Goal: Task Accomplishment & Management: Complete application form

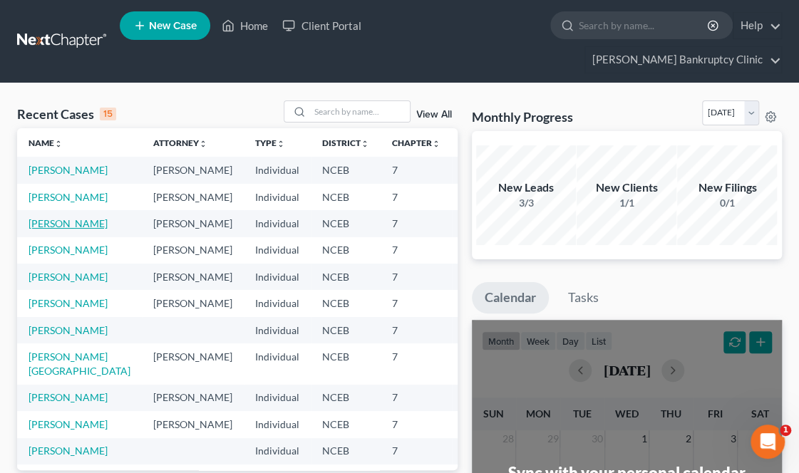
click at [40, 229] on link "[PERSON_NAME]" at bounding box center [67, 223] width 79 height 12
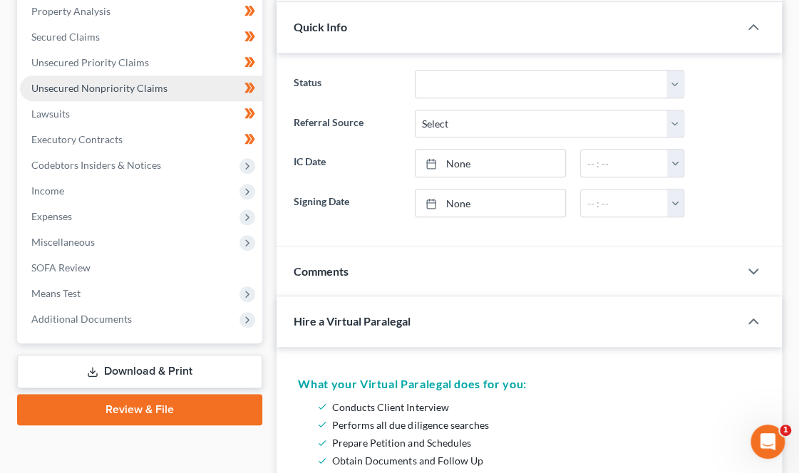
scroll to position [330, 0]
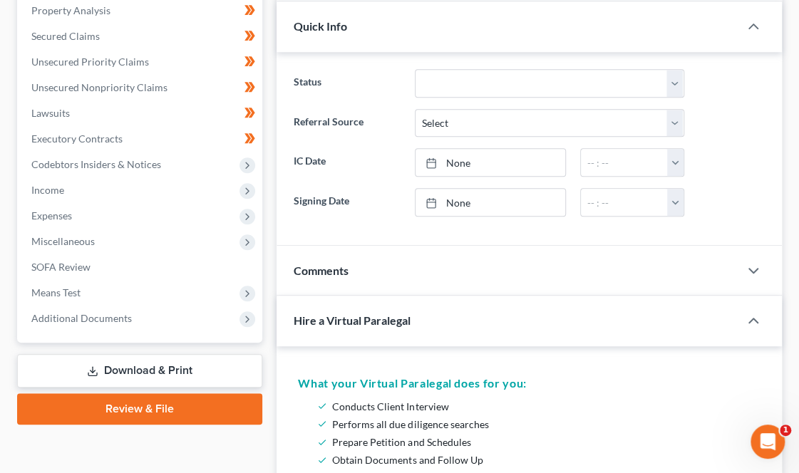
click at [139, 393] on link "Review & File" at bounding box center [139, 408] width 245 height 31
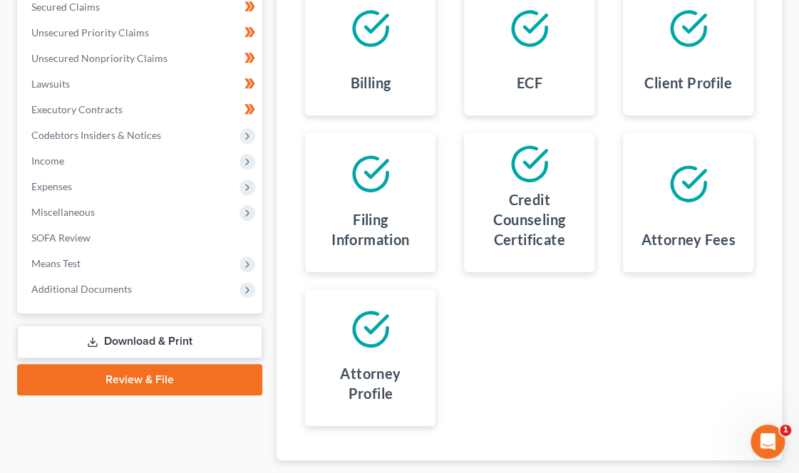
scroll to position [419, 0]
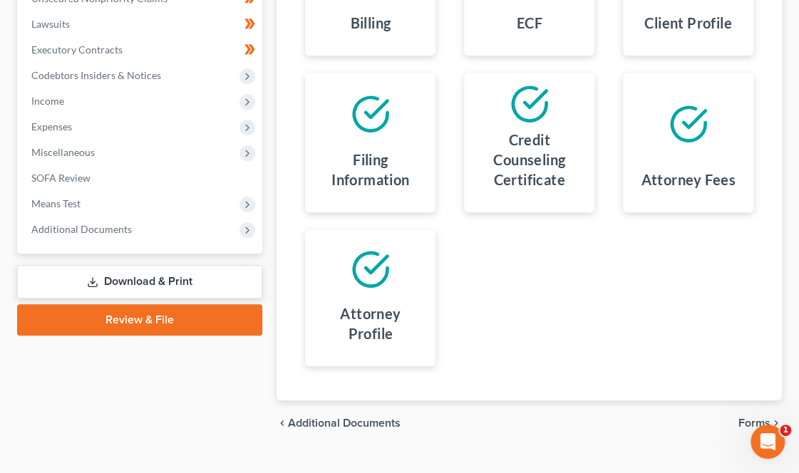
click at [764, 417] on span "Forms" at bounding box center [754, 422] width 32 height 11
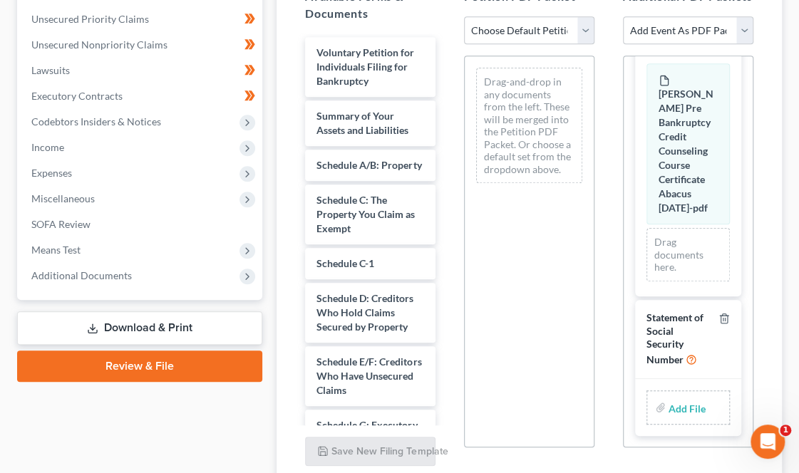
scroll to position [375, 0]
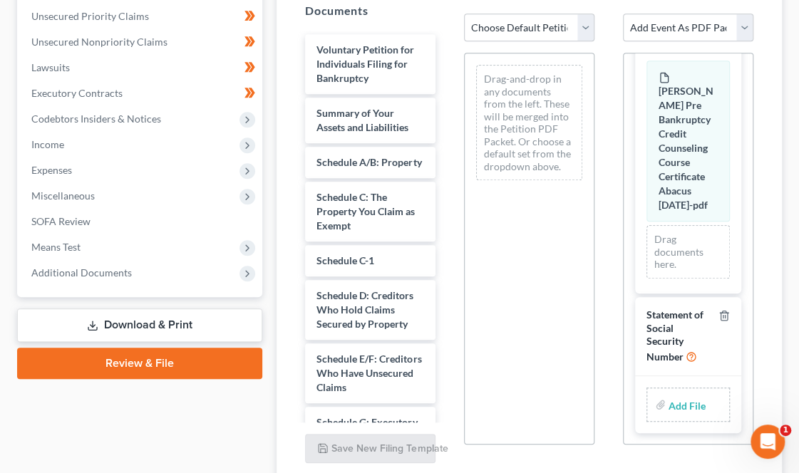
type input "C:\fakepath\Scanned Document.pdf"
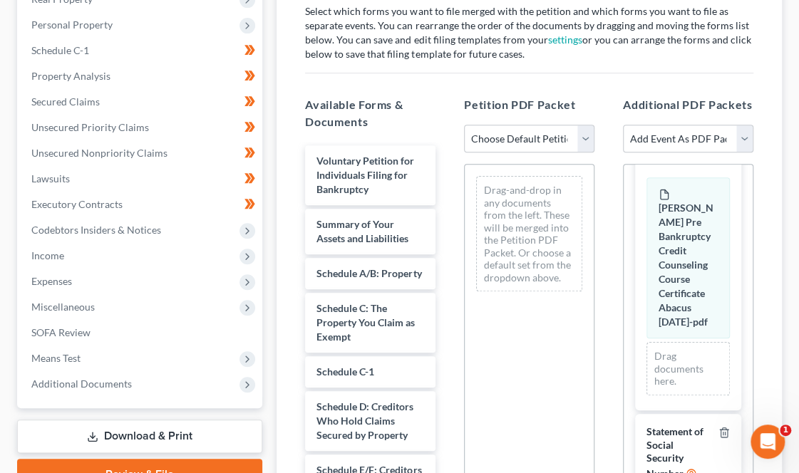
scroll to position [255, 0]
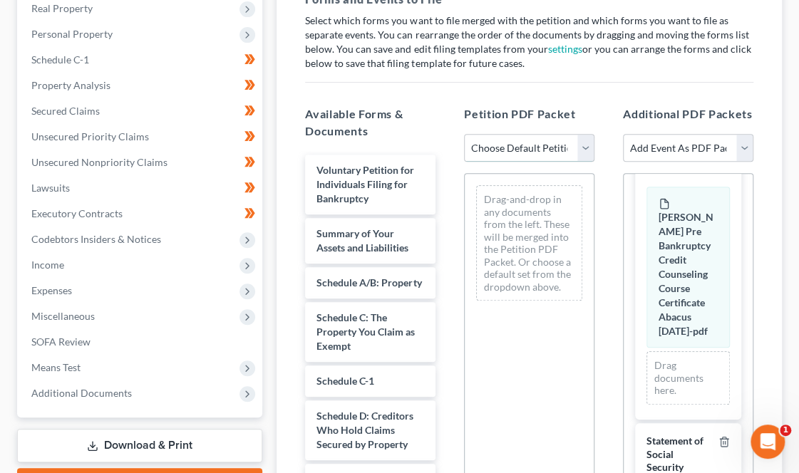
click at [508, 134] on select "Choose Default Petition PDF Packet Complete Bankruptcy Petition (all forms and …" at bounding box center [529, 148] width 130 height 28
select select "0"
click at [464, 134] on select "Choose Default Petition PDF Packet Complete Bankruptcy Petition (all forms and …" at bounding box center [529, 148] width 130 height 28
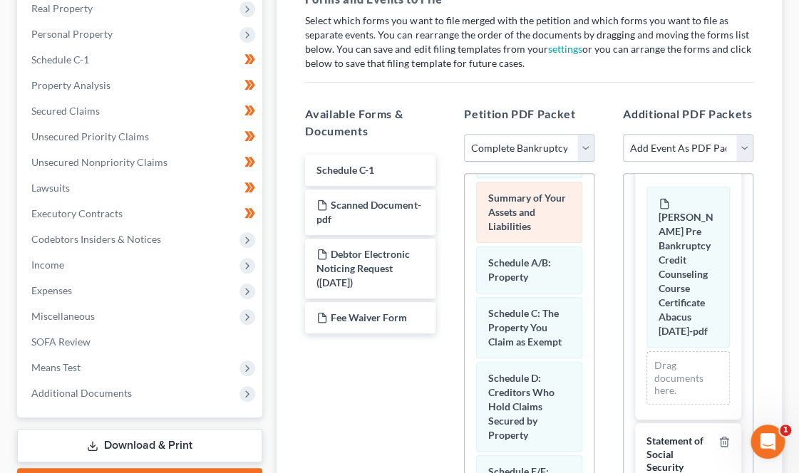
scroll to position [88, 0]
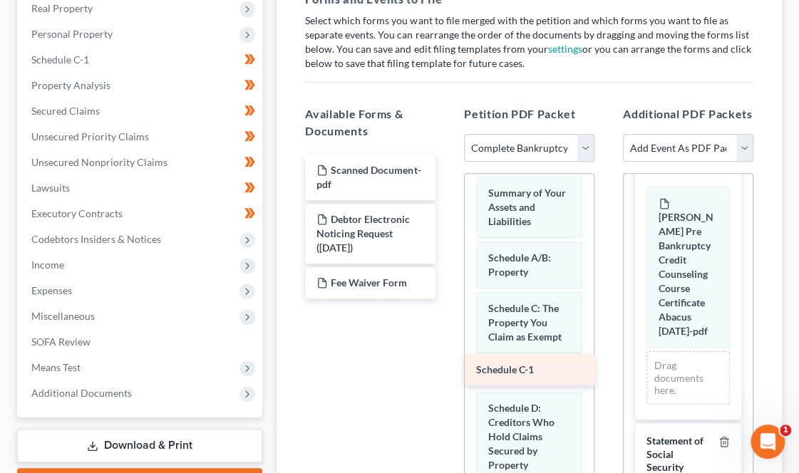
drag, startPoint x: 363, startPoint y: 143, endPoint x: 522, endPoint y: 369, distance: 276.1
click at [447, 298] on div "Schedule C-1 Schedule C-1 Scanned Document-pdf Debtor Electronic Noticing Reque…" at bounding box center [369, 227] width 153 height 144
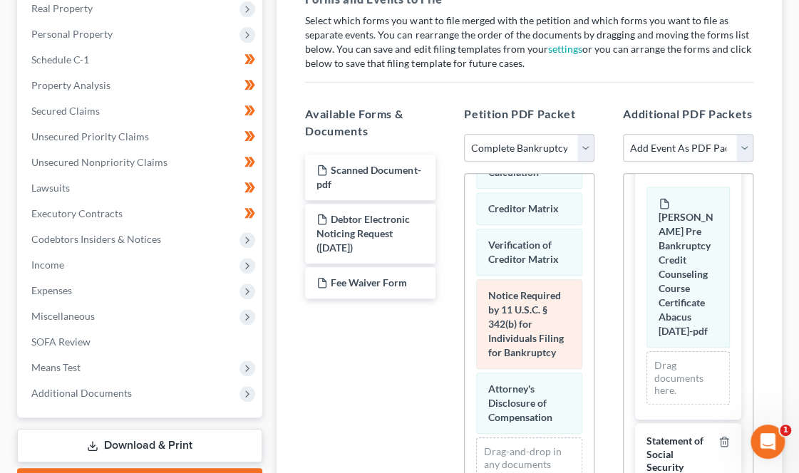
scroll to position [1087, 0]
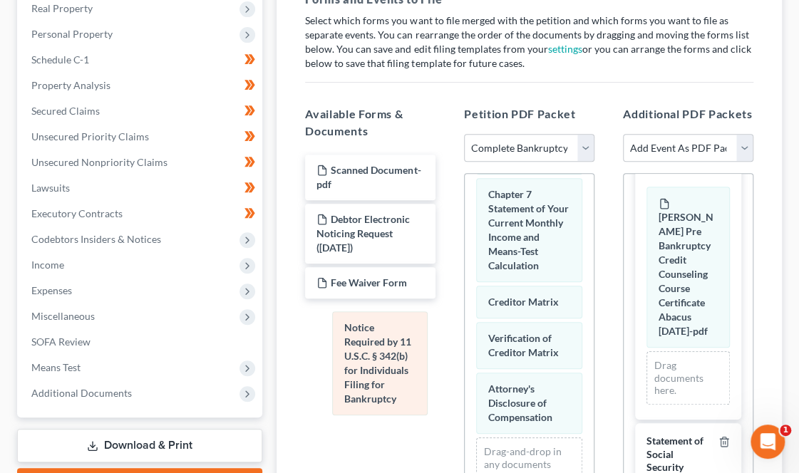
drag, startPoint x: 511, startPoint y: 260, endPoint x: 367, endPoint y: 346, distance: 167.7
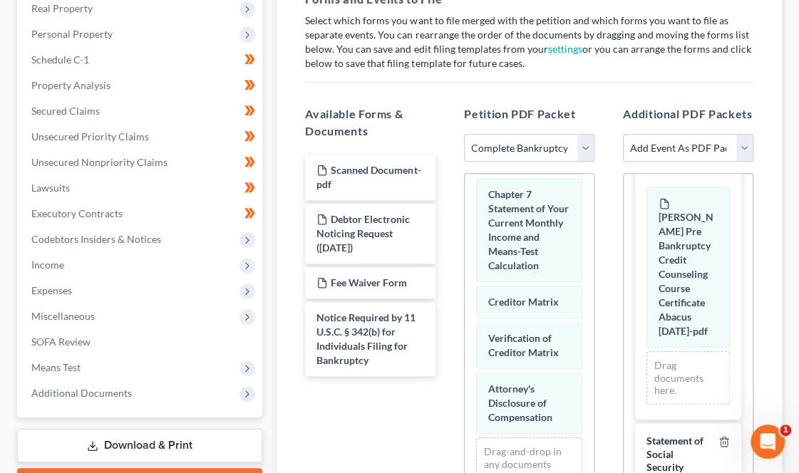
scroll to position [455, 0]
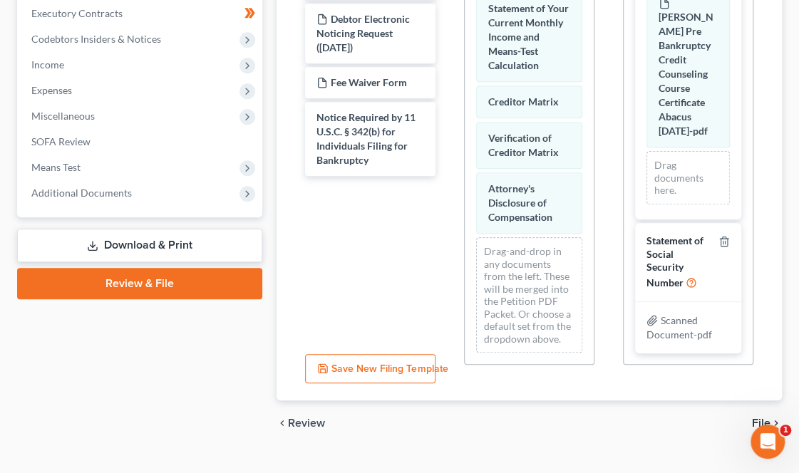
click at [760, 417] on span "File" at bounding box center [761, 422] width 19 height 11
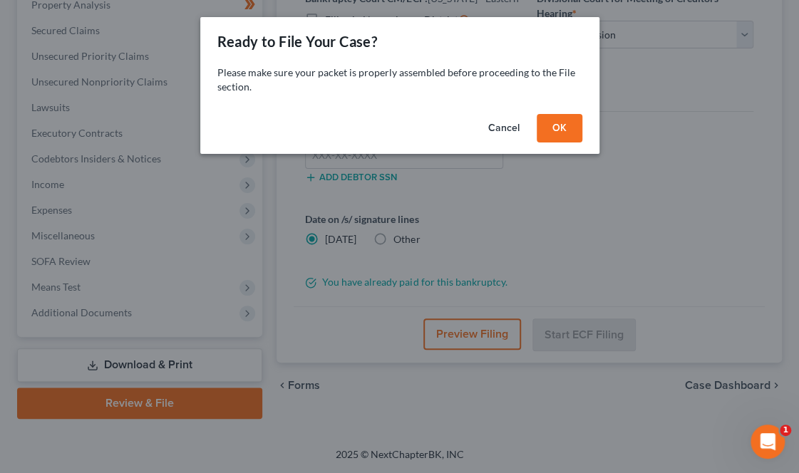
scroll to position [308, 0]
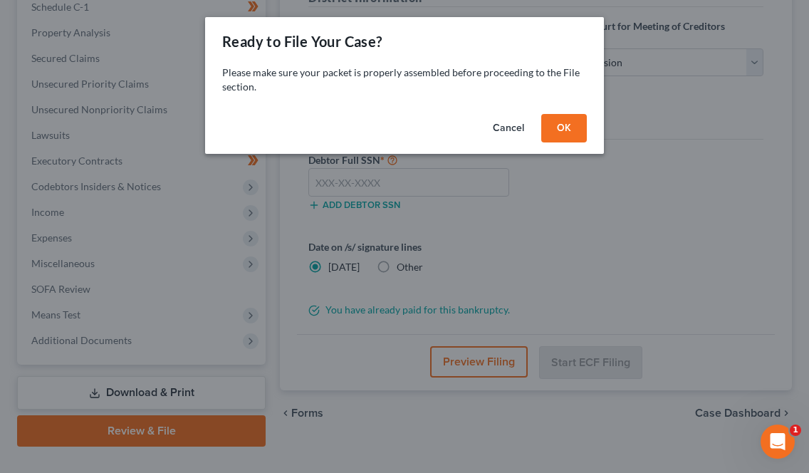
click at [563, 128] on button "OK" at bounding box center [564, 128] width 46 height 28
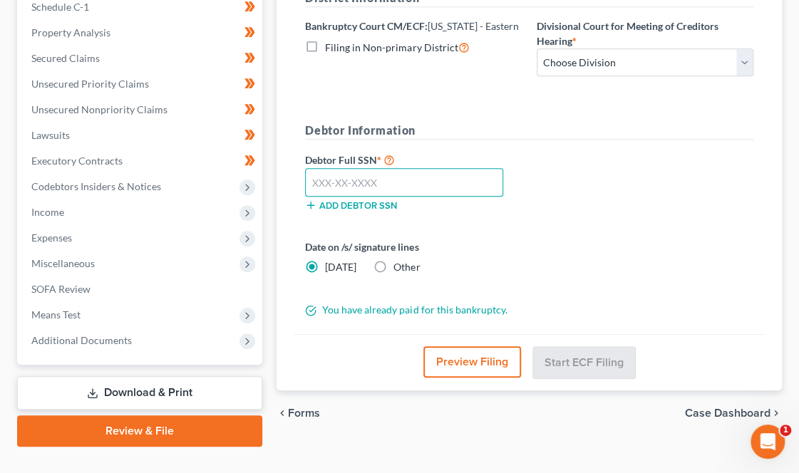
click at [386, 168] on input "text" at bounding box center [403, 182] width 197 height 28
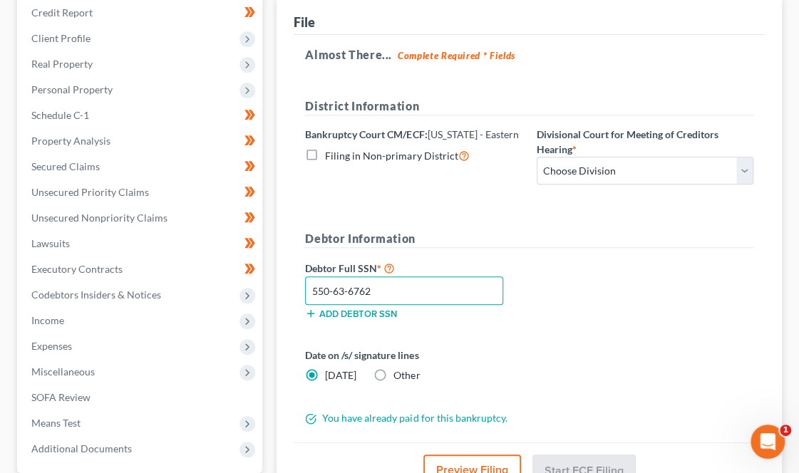
scroll to position [201, 0]
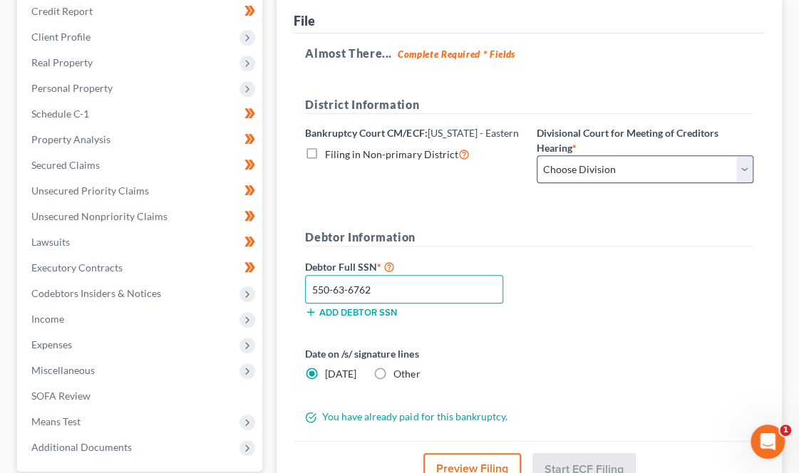
type input "550-63-6762"
click at [593, 155] on select "Choose Division Fayetteville Greenville New Bern Raleigh Wilmington" at bounding box center [644, 169] width 217 height 28
click at [536, 155] on select "Choose Division Fayetteville Greenville New Bern Raleigh Wilmington" at bounding box center [644, 169] width 217 height 28
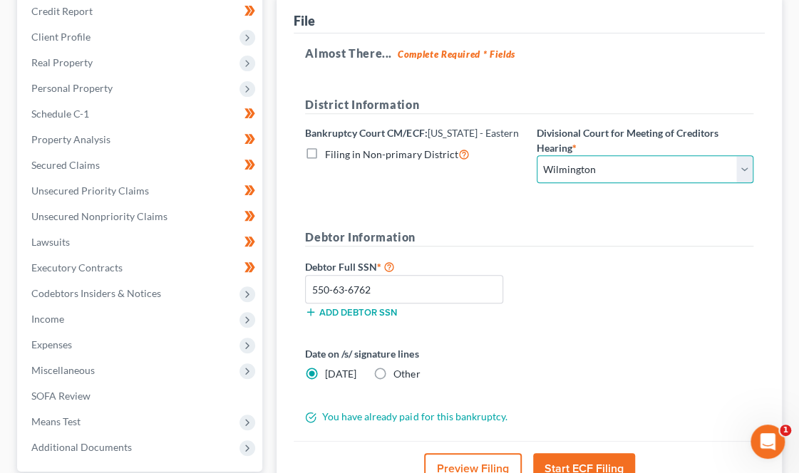
click at [583, 155] on select "Choose Division Fayetteville Greenville New Bern Raleigh Wilmington" at bounding box center [644, 169] width 217 height 28
select select "0"
click at [536, 155] on select "Choose Division Fayetteville Greenville New Bern Raleigh Wilmington" at bounding box center [644, 169] width 217 height 28
click at [568, 258] on div "Debtor Full SSN * 550-63-6762 Add debtor SSN" at bounding box center [529, 293] width 462 height 71
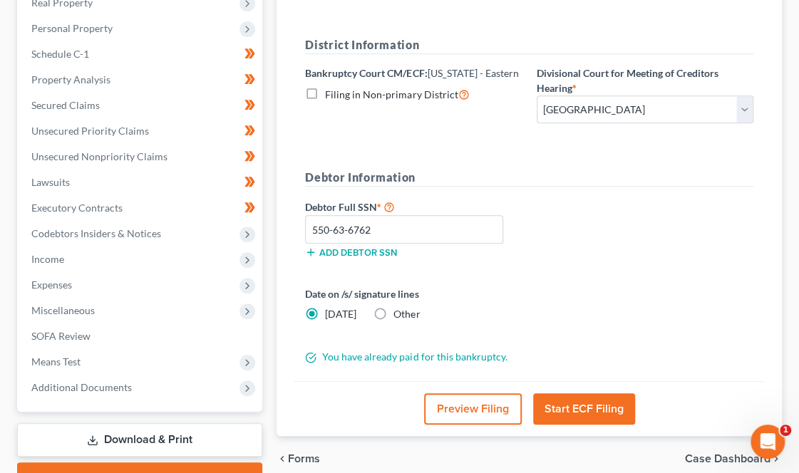
scroll to position [261, 0]
click at [573, 393] on button "Start ECF Filing" at bounding box center [584, 408] width 102 height 31
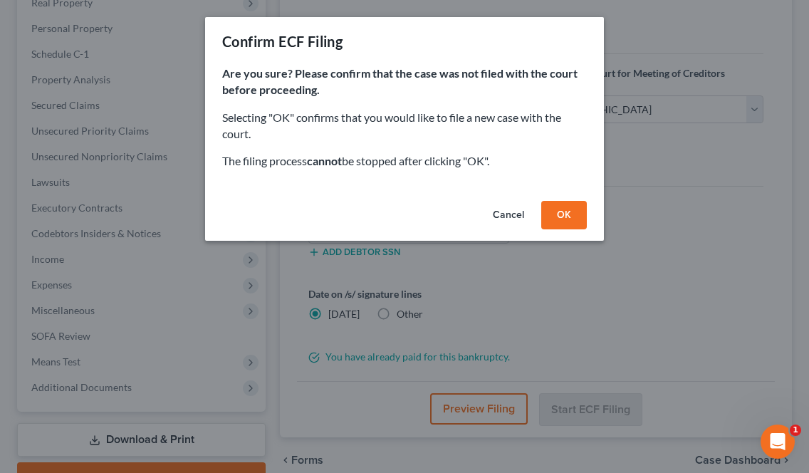
click at [556, 217] on button "OK" at bounding box center [564, 215] width 46 height 28
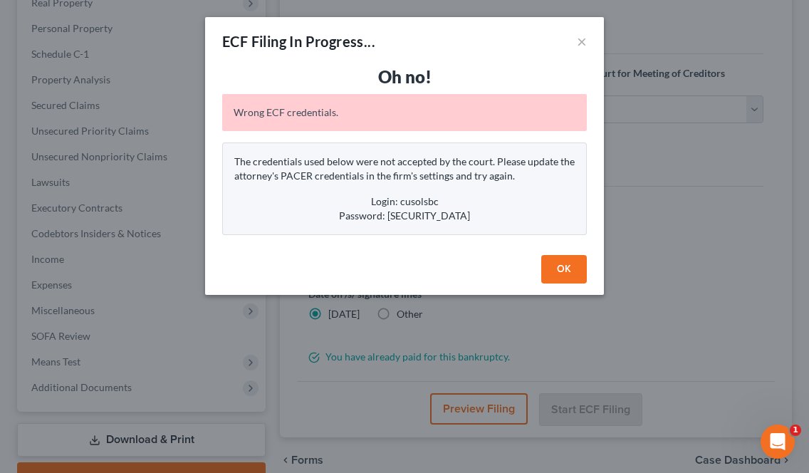
click at [561, 263] on button "OK" at bounding box center [564, 269] width 46 height 28
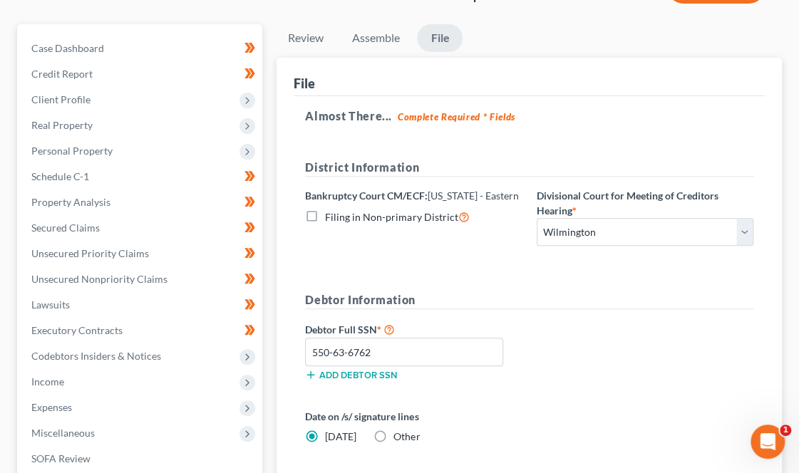
scroll to position [141, 0]
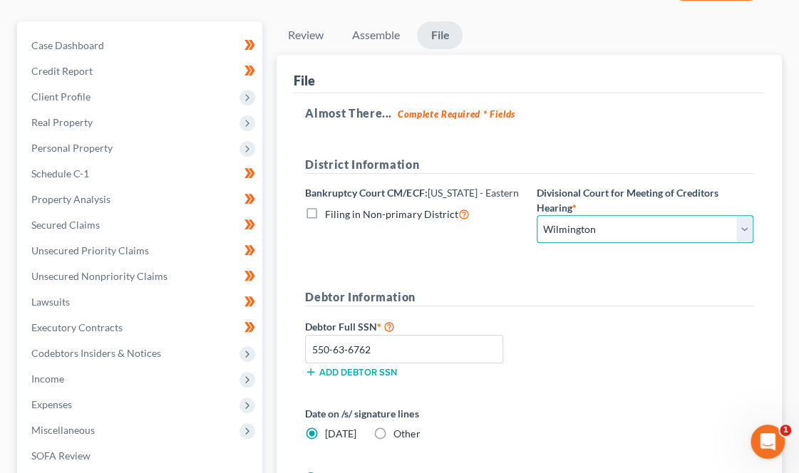
click at [564, 215] on select "Choose Division Fayetteville Greenville New Bern Raleigh Wilmington" at bounding box center [644, 229] width 217 height 28
select select "0"
click at [536, 215] on select "Choose Division Fayetteville Greenville New Bern Raleigh Wilmington" at bounding box center [644, 229] width 217 height 28
click at [570, 288] on div "Debtor Information Debtor Full SSN * 550-63-6762 Add debtor SSN" at bounding box center [529, 338] width 462 height 100
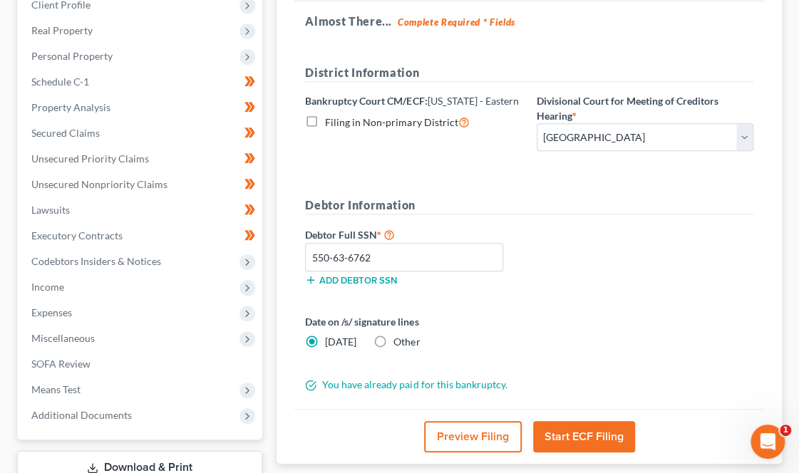
scroll to position [308, 0]
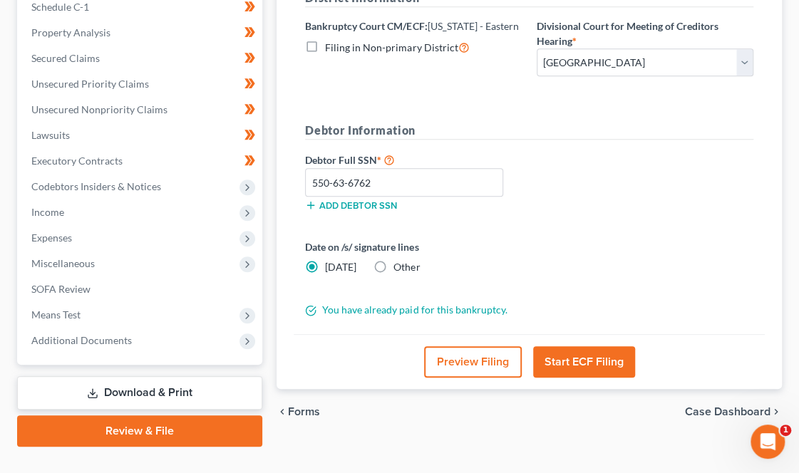
click at [571, 346] on button "Start ECF Filing" at bounding box center [584, 361] width 102 height 31
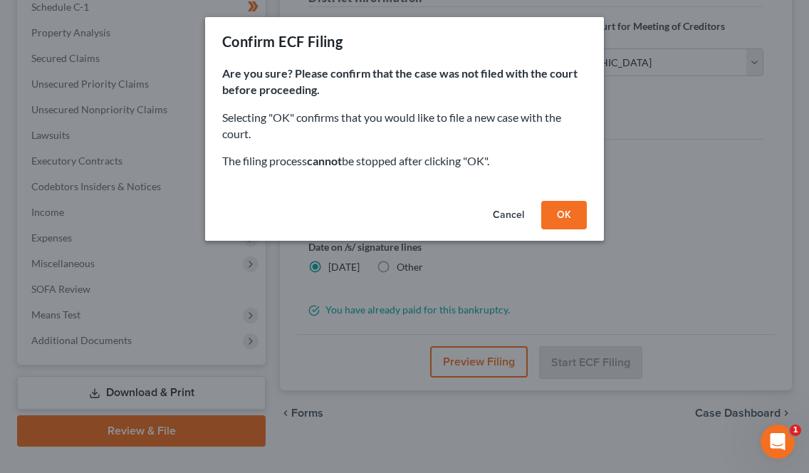
click at [564, 209] on button "OK" at bounding box center [564, 215] width 46 height 28
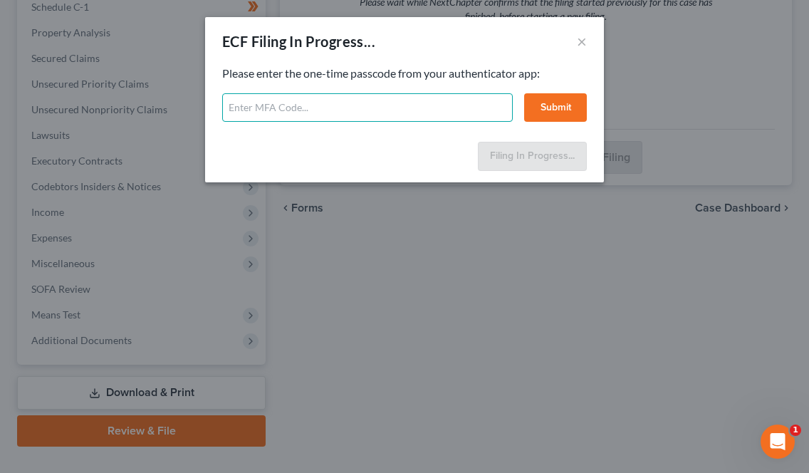
click at [378, 109] on input "text" at bounding box center [367, 107] width 291 height 28
type input "261603"
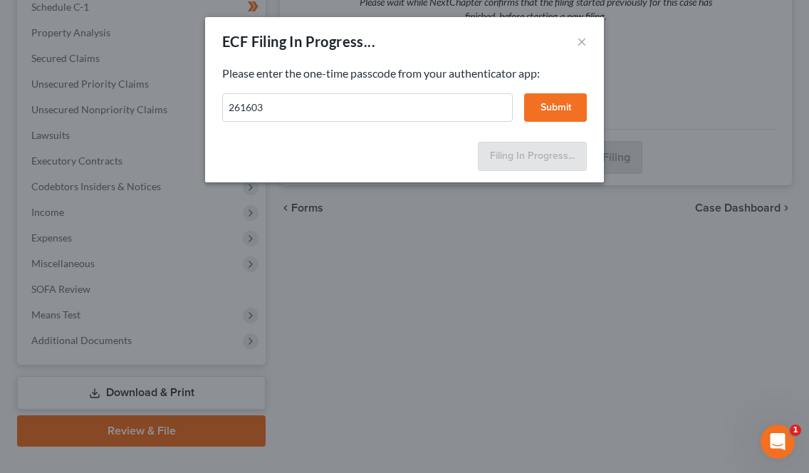
click at [551, 112] on button "Submit" at bounding box center [555, 107] width 63 height 28
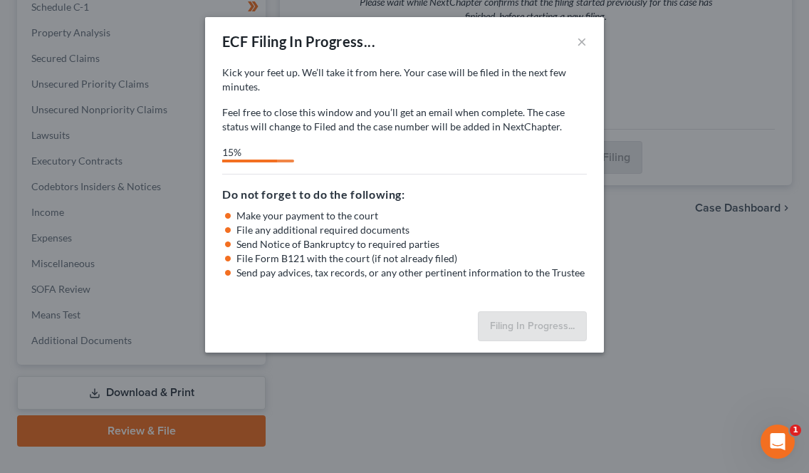
select select "4"
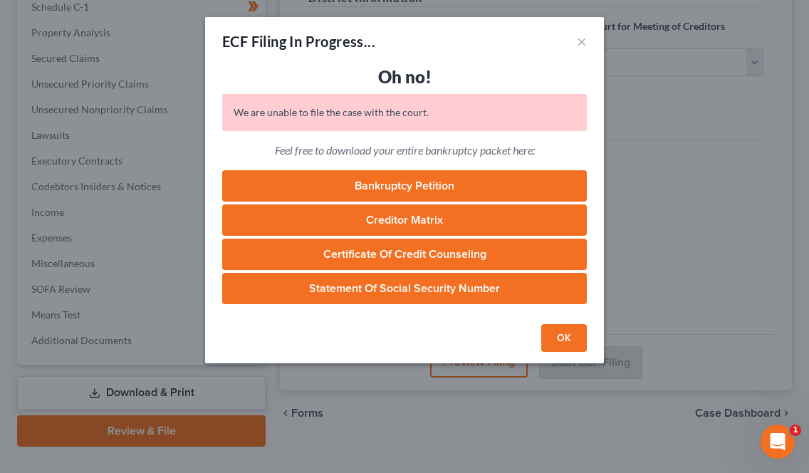
click at [390, 184] on link "Bankruptcy Petition" at bounding box center [404, 185] width 365 height 31
click at [397, 212] on link "Creditor Matrix" at bounding box center [404, 219] width 365 height 31
click at [566, 341] on button "OK" at bounding box center [564, 338] width 46 height 28
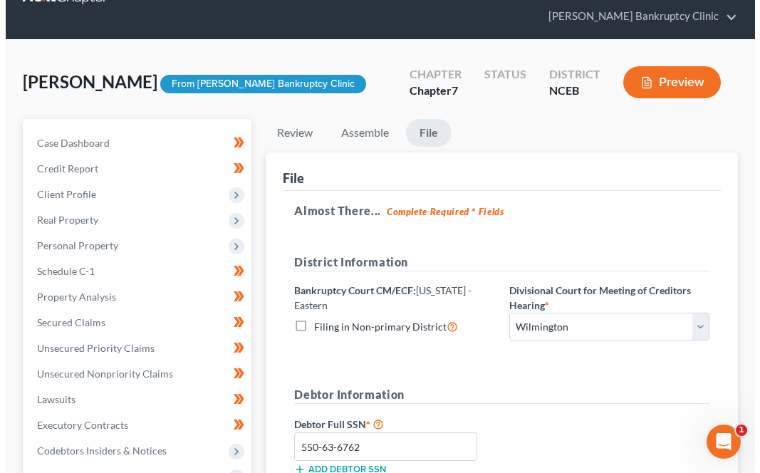
scroll to position [0, 0]
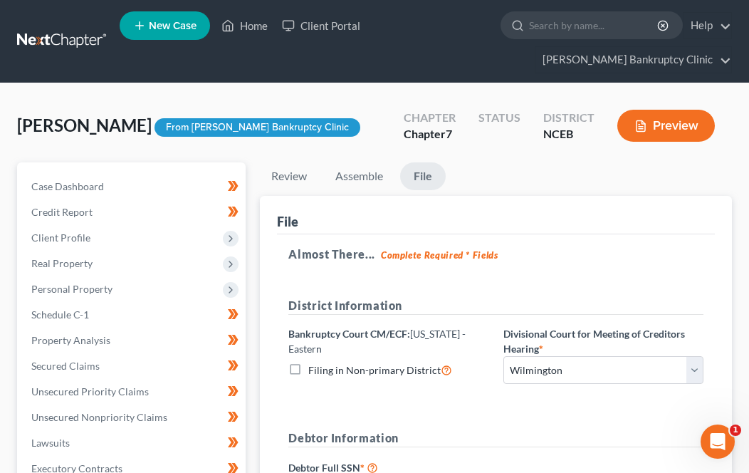
click at [660, 120] on button "Preview" at bounding box center [667, 126] width 98 height 32
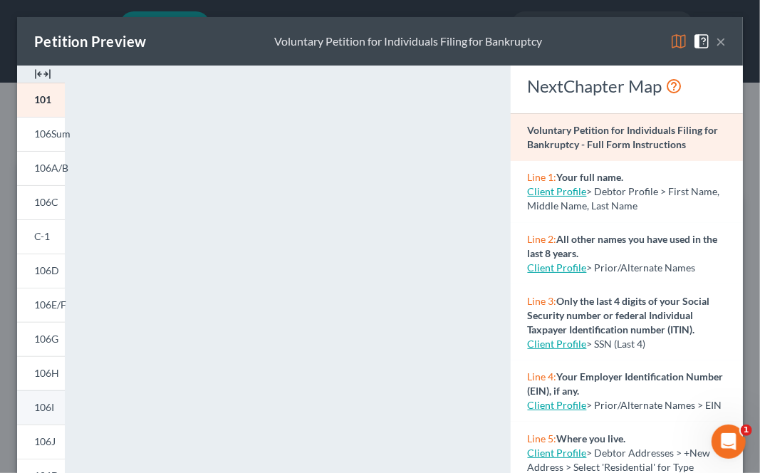
scroll to position [249, 0]
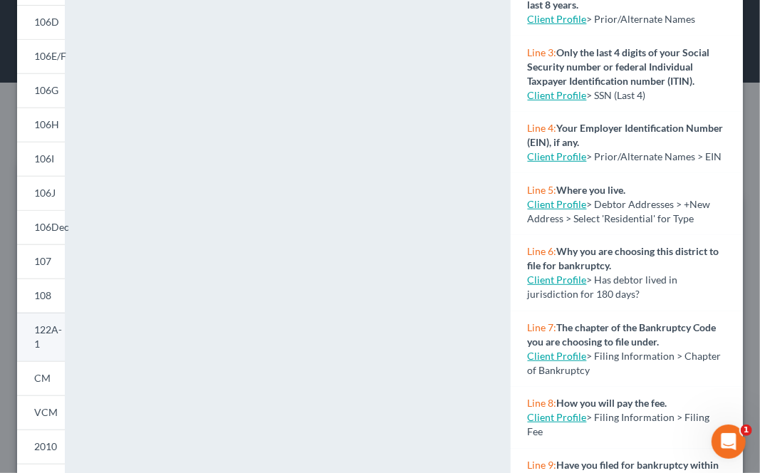
click at [42, 332] on span "122A-1" at bounding box center [48, 336] width 28 height 26
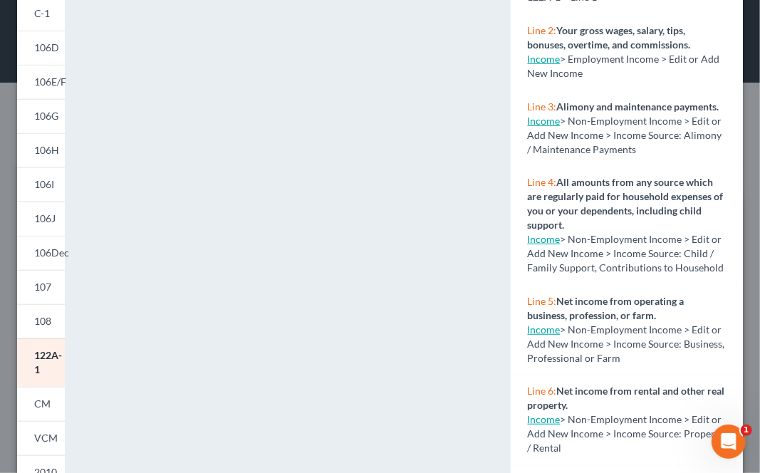
scroll to position [226, 0]
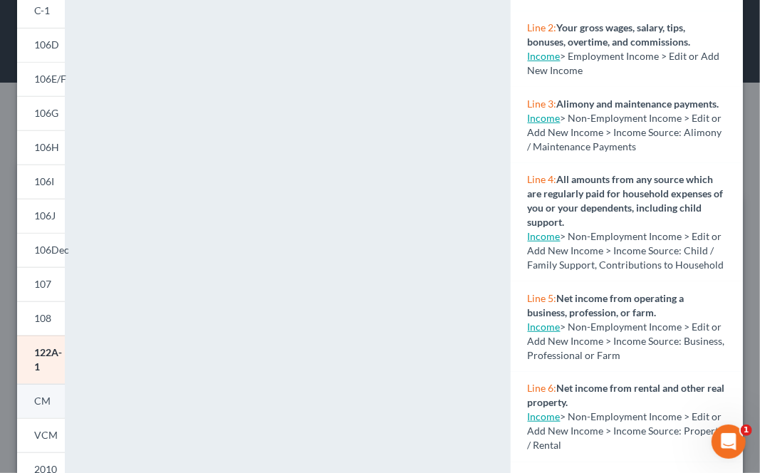
click at [48, 400] on span "CM" at bounding box center [42, 401] width 16 height 12
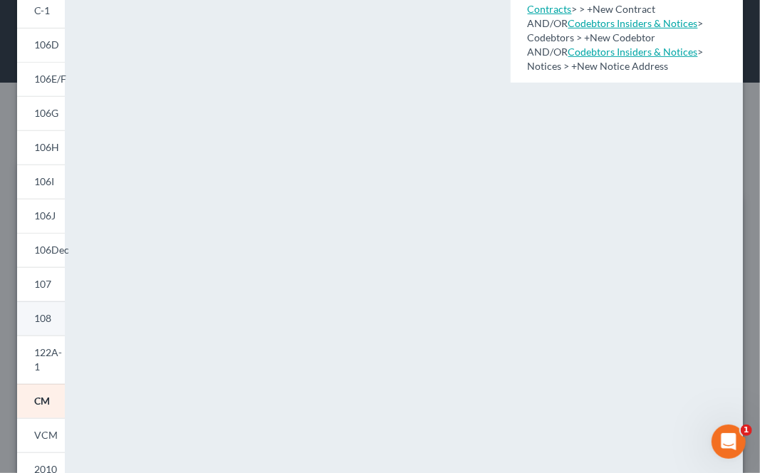
click at [46, 322] on span "108" at bounding box center [42, 318] width 17 height 12
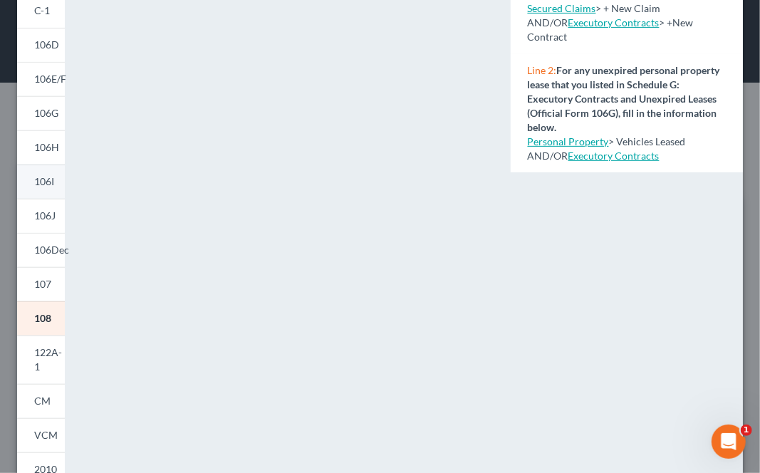
click at [48, 183] on span "106I" at bounding box center [44, 181] width 20 height 12
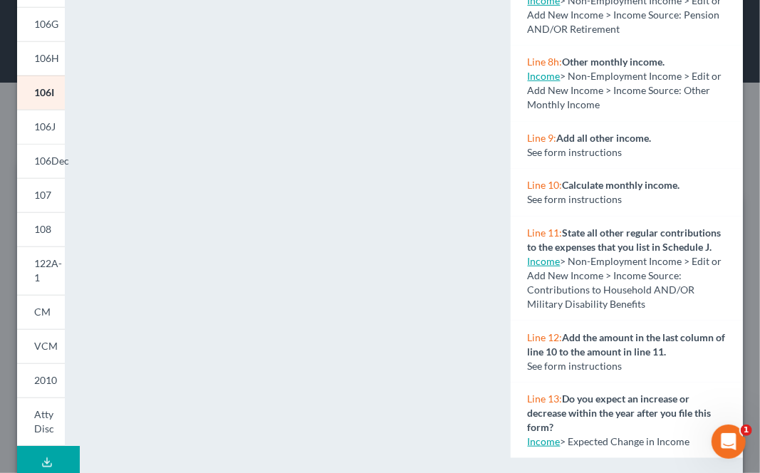
scroll to position [336, 0]
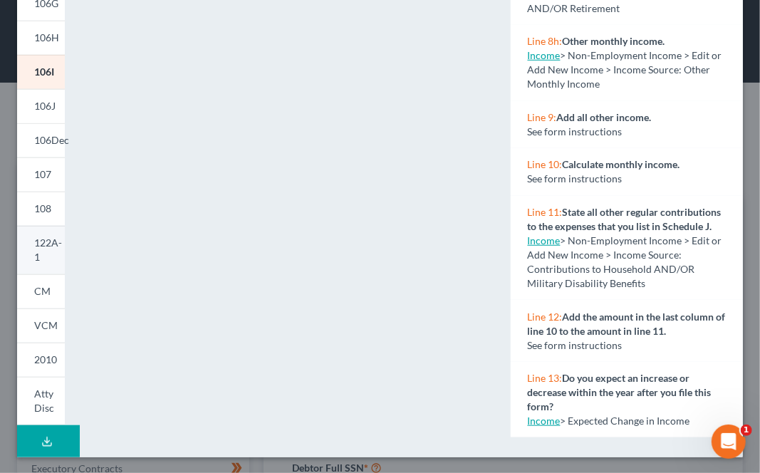
click at [46, 249] on link "122A-1" at bounding box center [41, 250] width 48 height 48
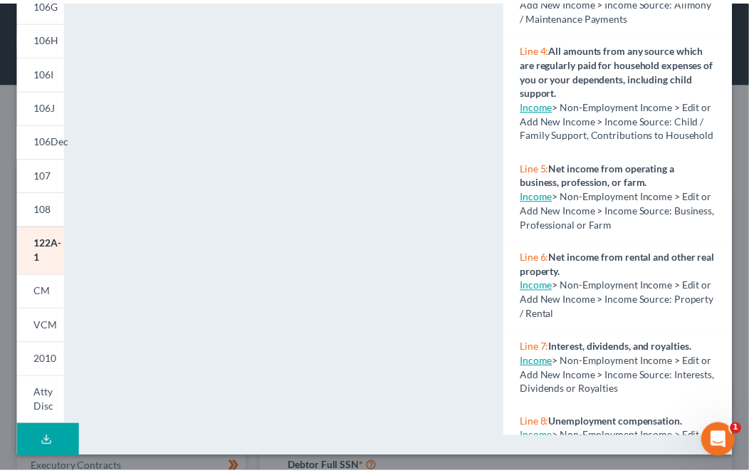
scroll to position [0, 0]
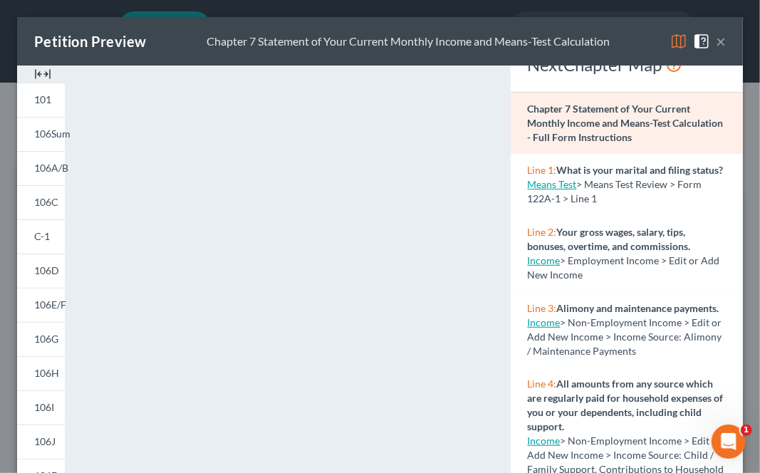
click at [716, 41] on button "×" at bounding box center [721, 41] width 10 height 17
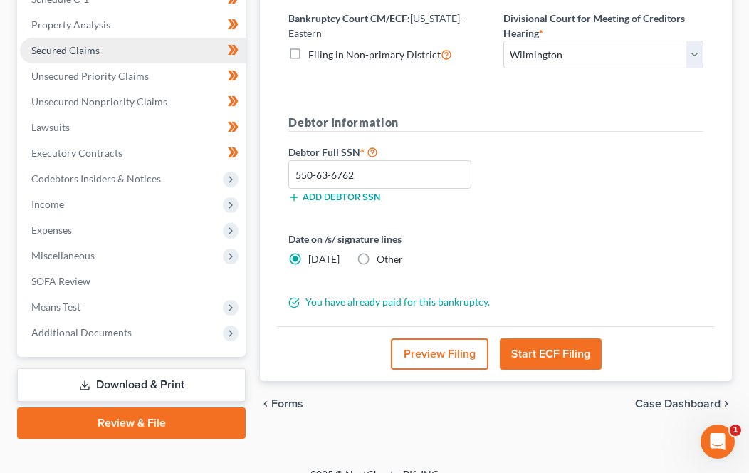
scroll to position [316, 0]
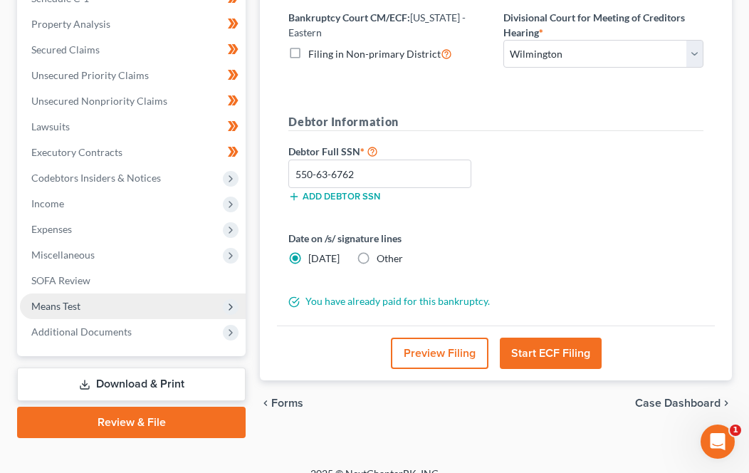
click at [63, 308] on span "Means Test" at bounding box center [55, 306] width 49 height 12
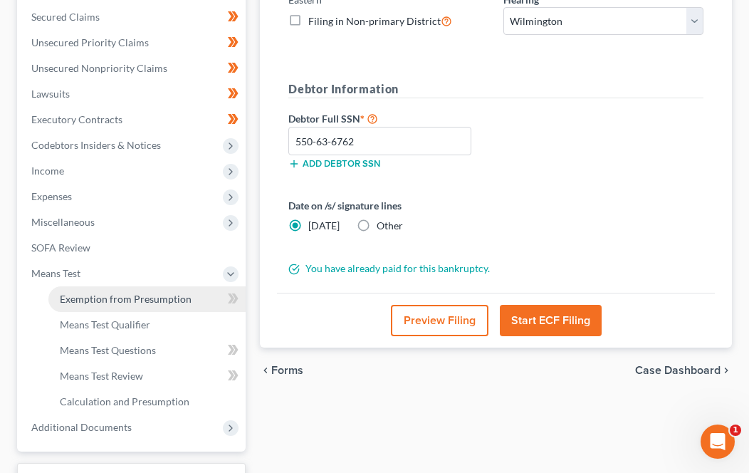
scroll to position [350, 0]
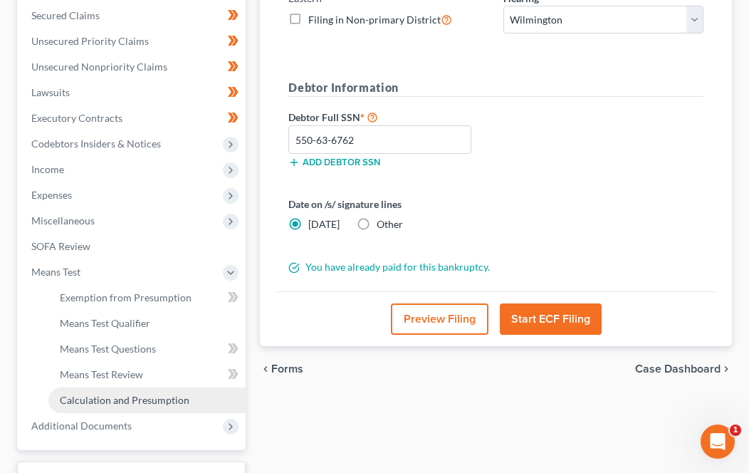
click at [123, 395] on span "Calculation and Presumption" at bounding box center [125, 400] width 130 height 12
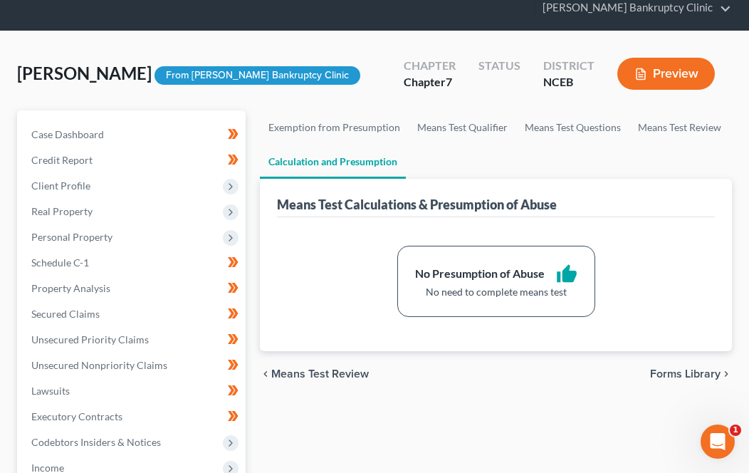
scroll to position [53, 0]
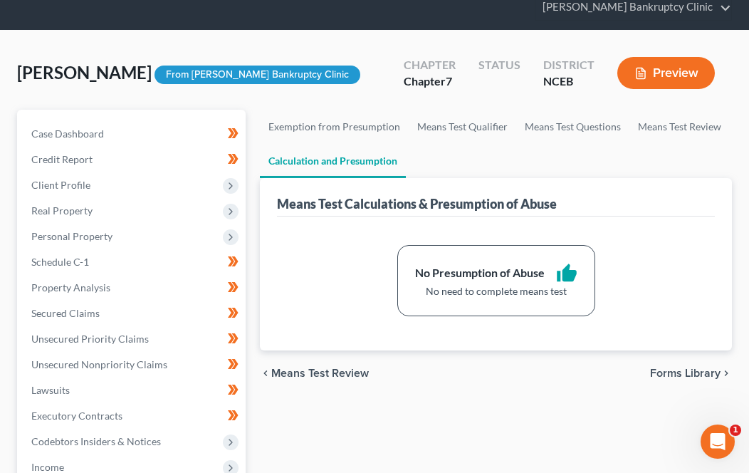
click at [504, 266] on div "No Presumption of Abuse" at bounding box center [480, 273] width 130 height 16
click at [568, 269] on icon "thumb_up" at bounding box center [566, 273] width 21 height 21
click at [667, 128] on link "Means Test Review" at bounding box center [680, 127] width 100 height 34
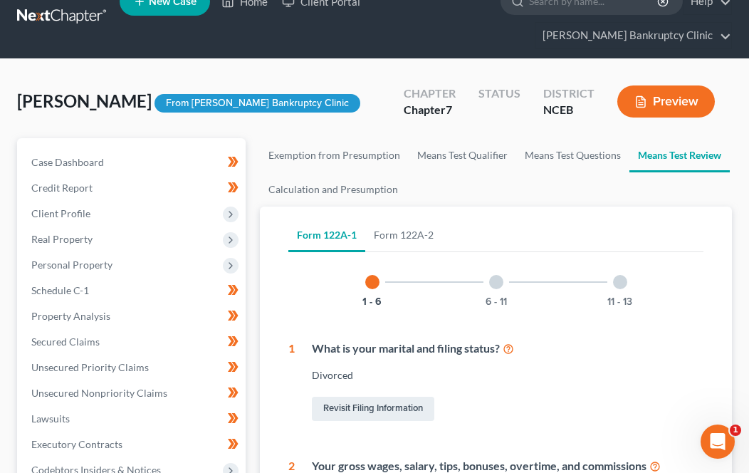
scroll to position [17, 0]
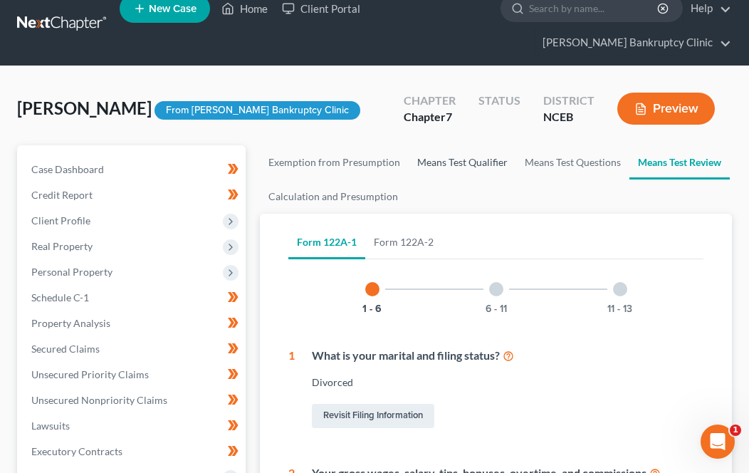
click at [479, 162] on link "Means Test Qualifier" at bounding box center [463, 162] width 108 height 34
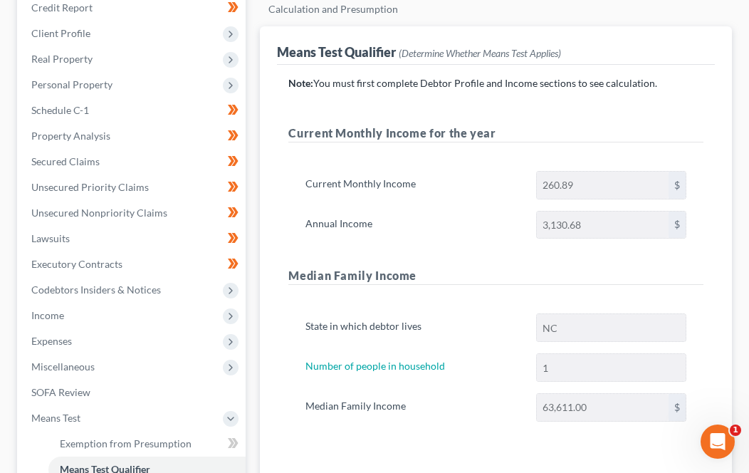
scroll to position [89, 0]
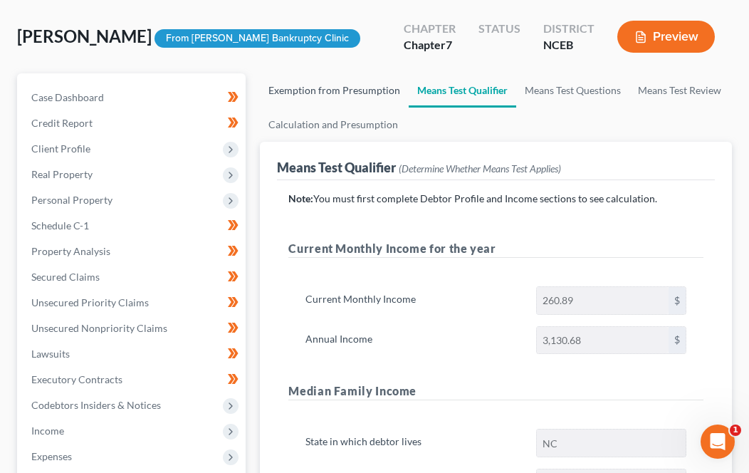
click at [356, 94] on link "Exemption from Presumption" at bounding box center [334, 90] width 149 height 34
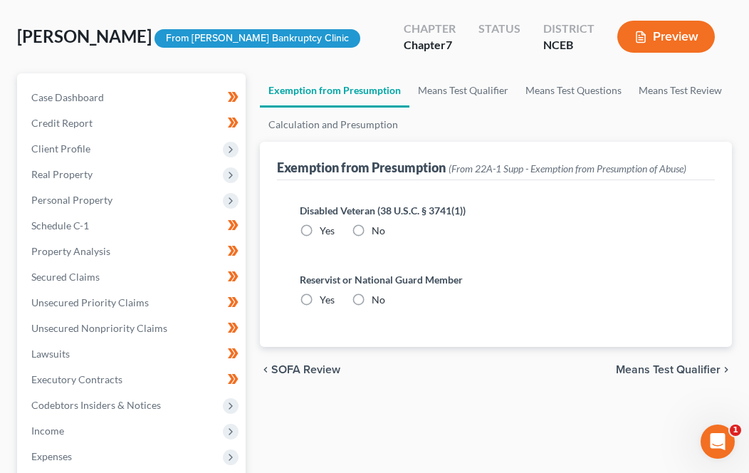
scroll to position [7, 0]
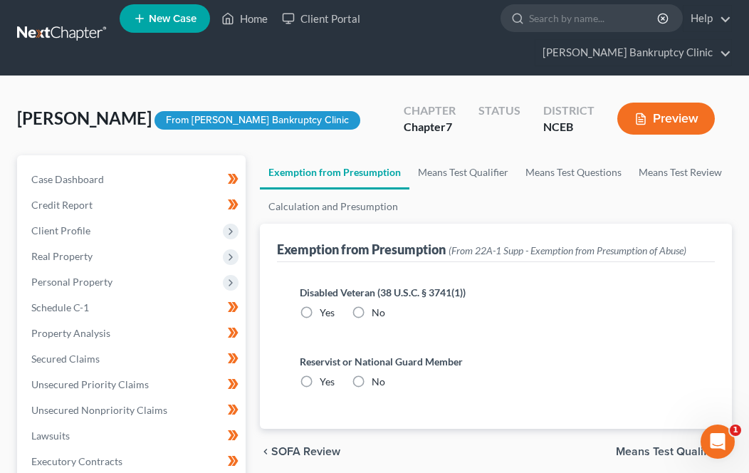
radio input "true"
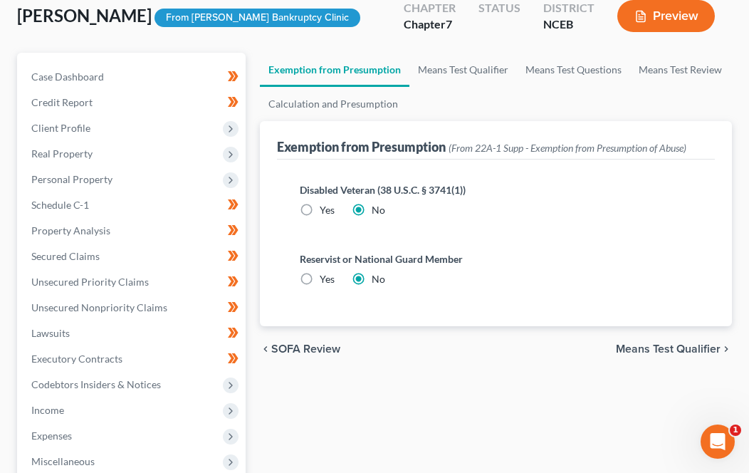
scroll to position [108, 0]
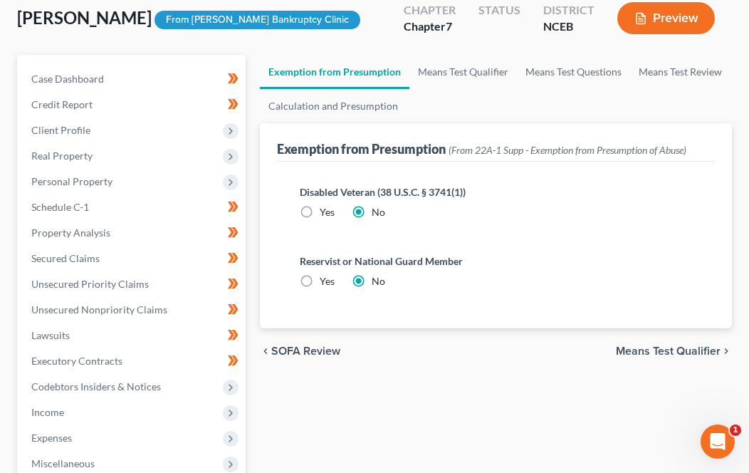
click at [662, 27] on button "Preview" at bounding box center [667, 18] width 98 height 32
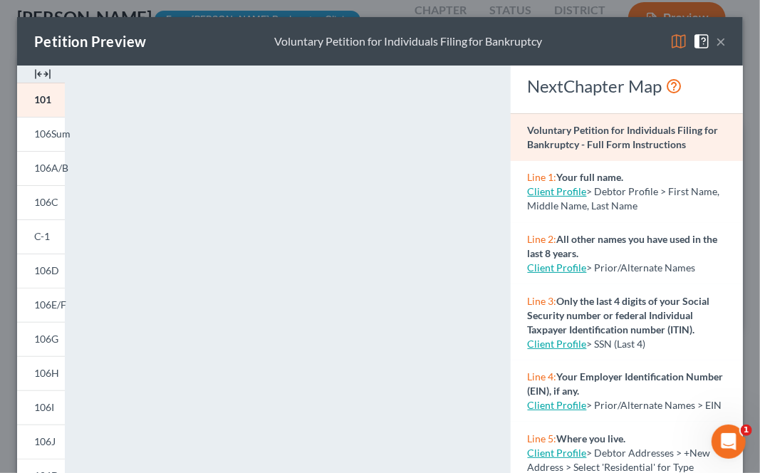
click at [716, 45] on button "×" at bounding box center [721, 41] width 10 height 17
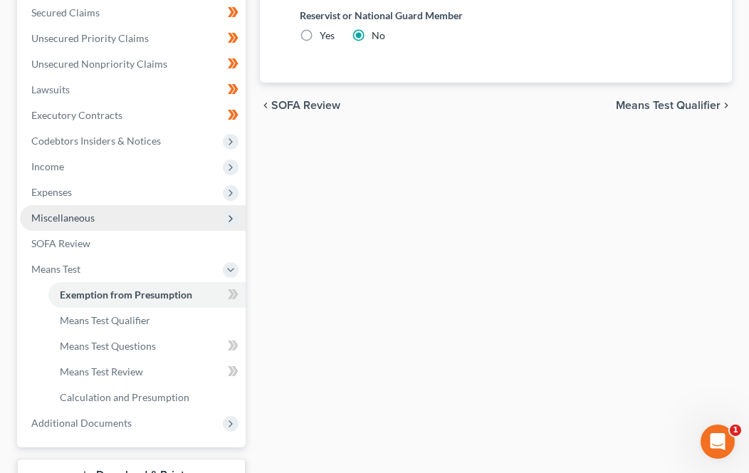
scroll to position [354, 0]
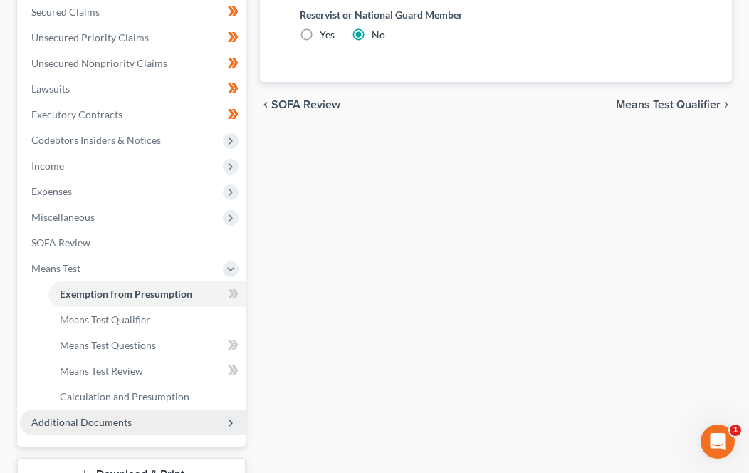
click at [113, 422] on span "Additional Documents" at bounding box center [81, 422] width 100 height 12
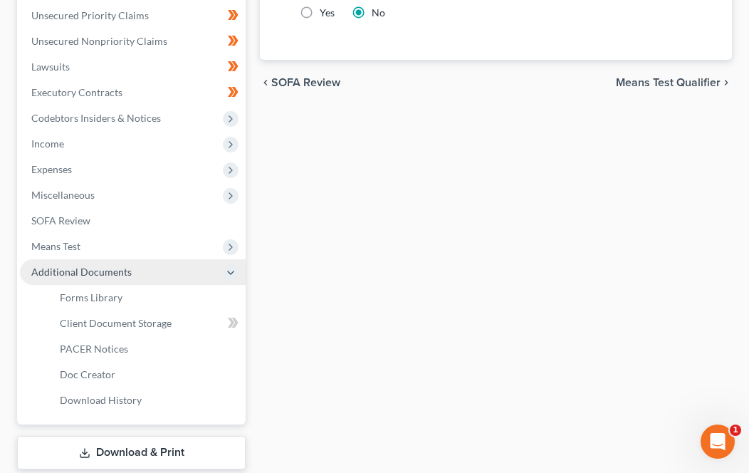
scroll to position [377, 0]
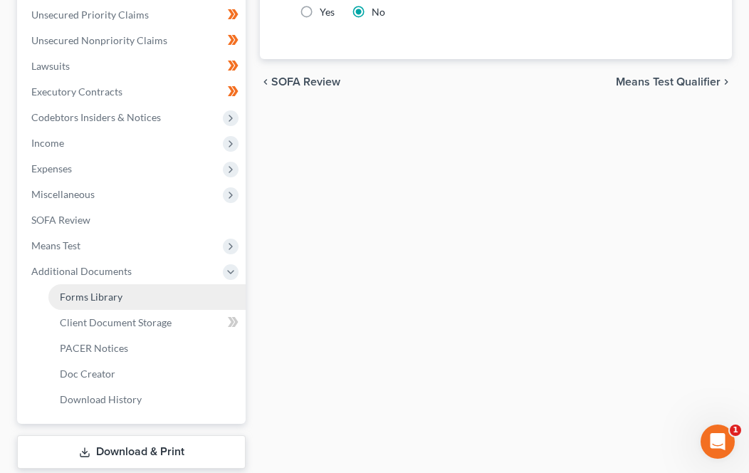
click at [114, 297] on span "Forms Library" at bounding box center [91, 297] width 63 height 12
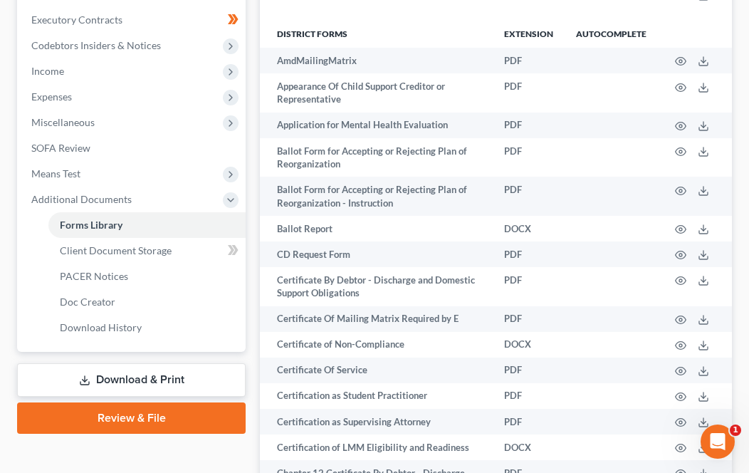
scroll to position [449, 0]
click at [155, 244] on span "Client Document Storage" at bounding box center [116, 250] width 112 height 12
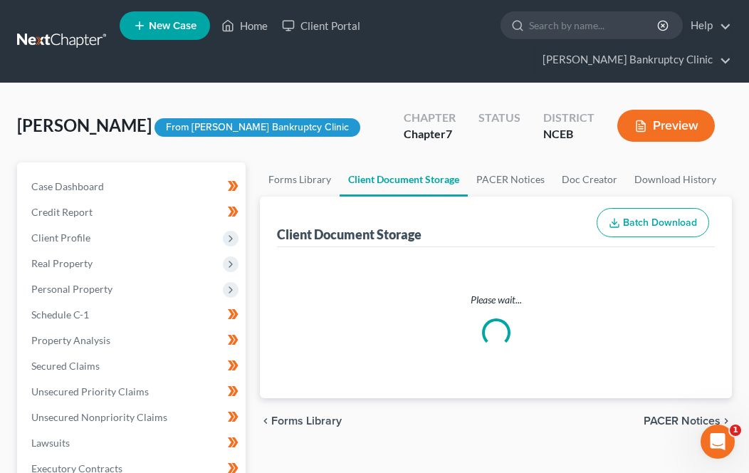
select select "0"
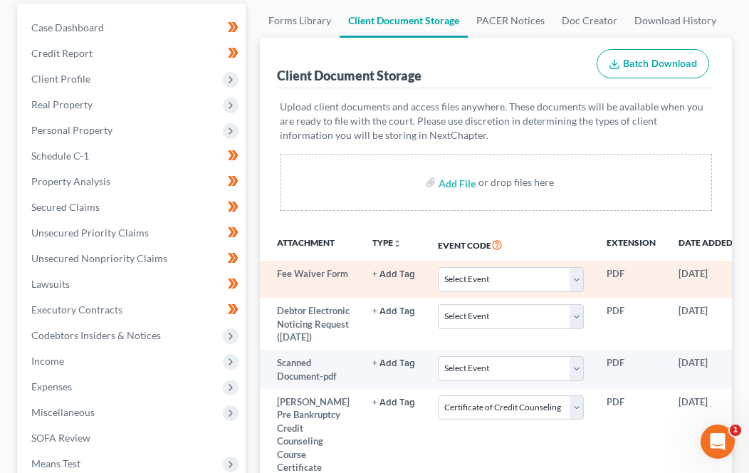
scroll to position [0, 115]
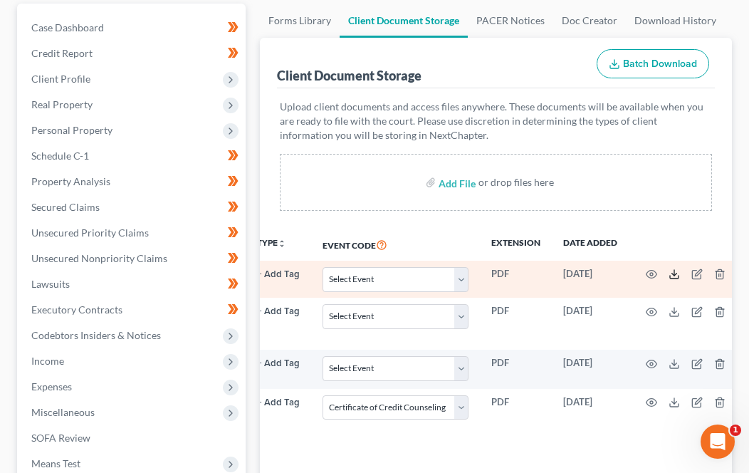
click at [669, 275] on icon at bounding box center [674, 274] width 11 height 11
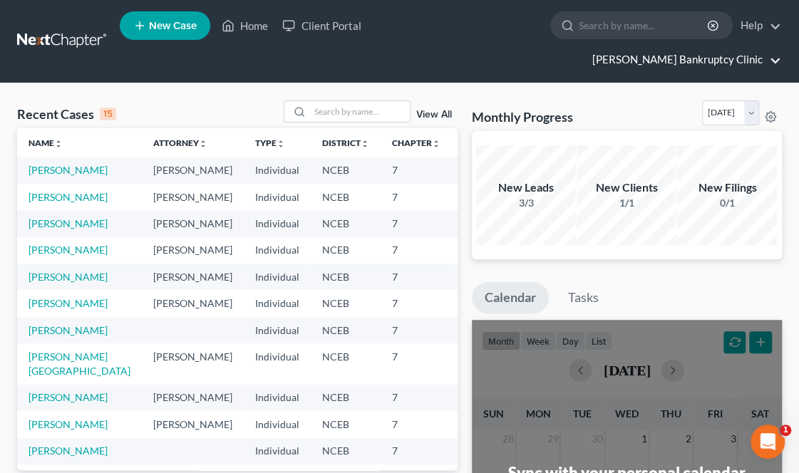
click at [776, 47] on link "[PERSON_NAME] Bankruptcy Clinic" at bounding box center [683, 60] width 196 height 26
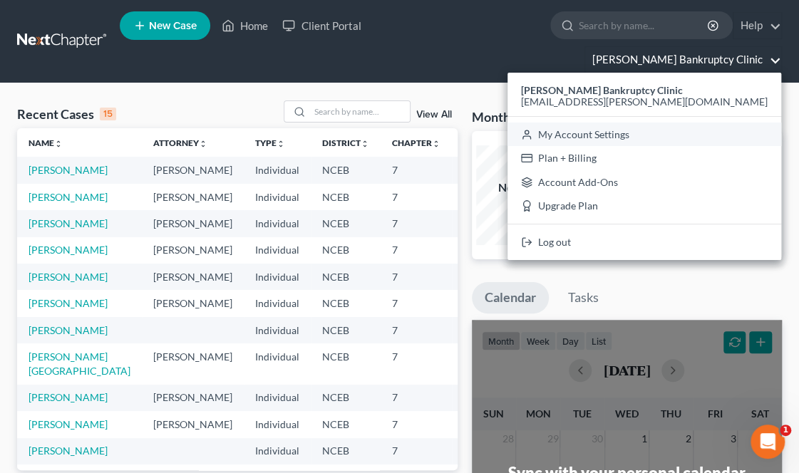
click at [702, 123] on link "My Account Settings" at bounding box center [644, 135] width 274 height 24
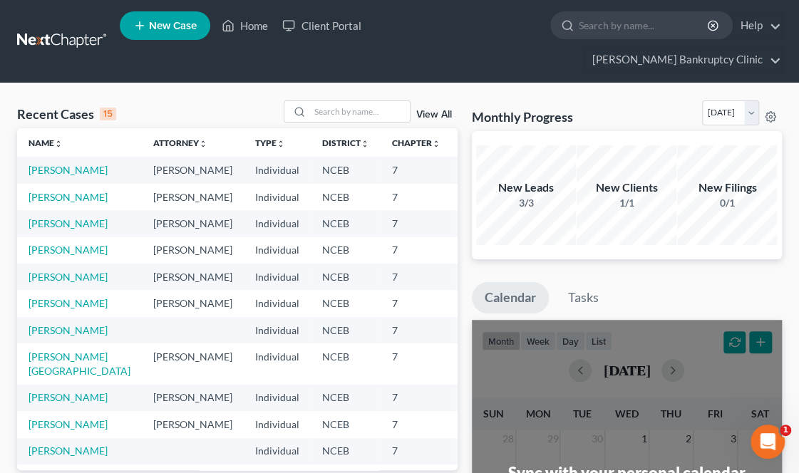
select select "24"
select select "28"
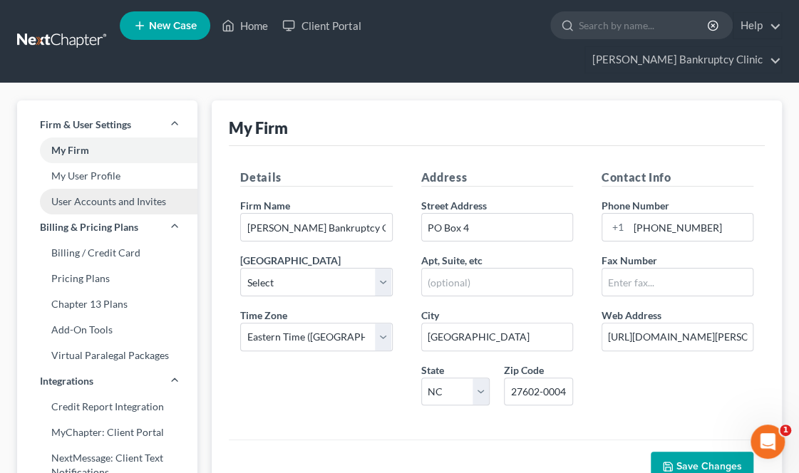
click at [102, 189] on link "User Accounts and Invites" at bounding box center [107, 202] width 180 height 26
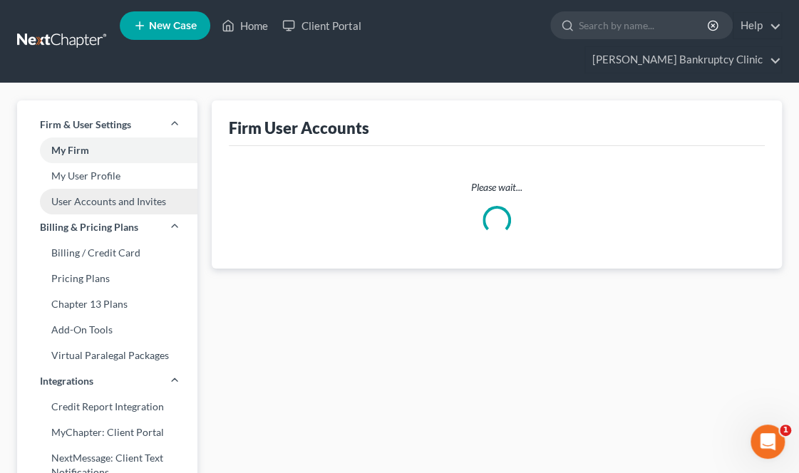
select select "0"
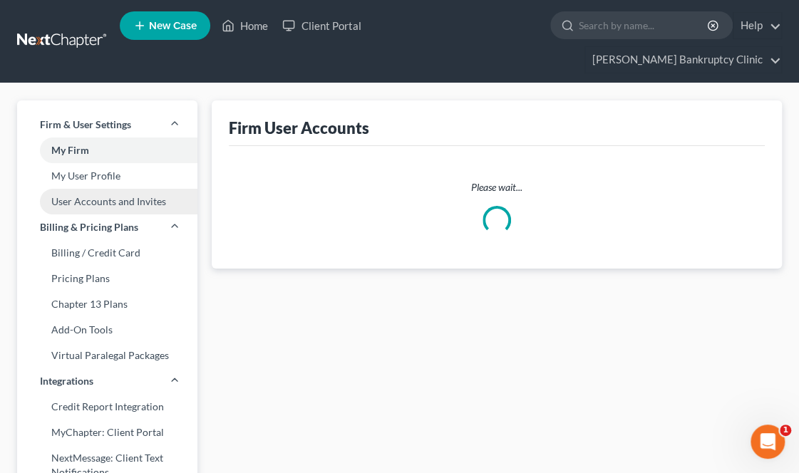
select select "0"
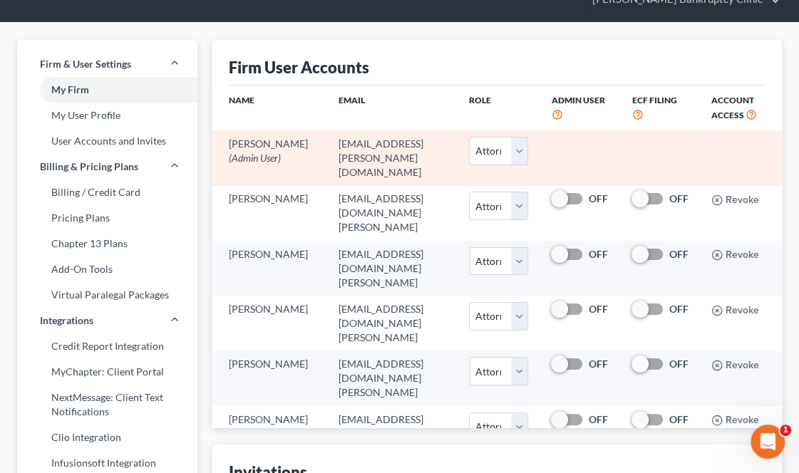
scroll to position [60, 0]
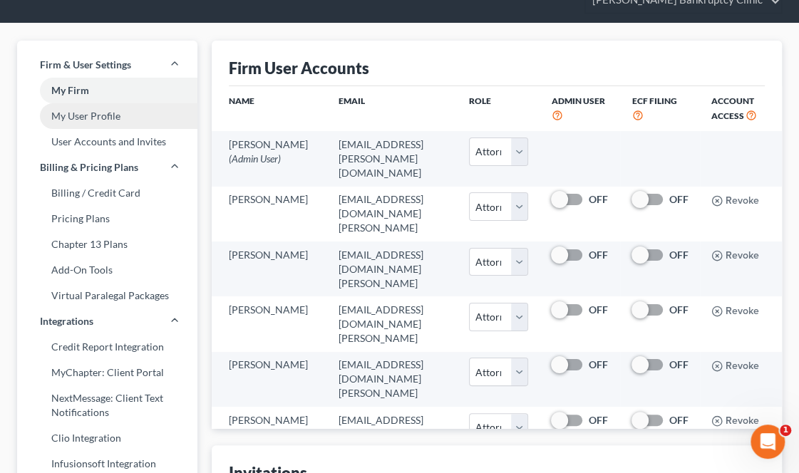
click at [104, 103] on link "My User Profile" at bounding box center [107, 116] width 180 height 26
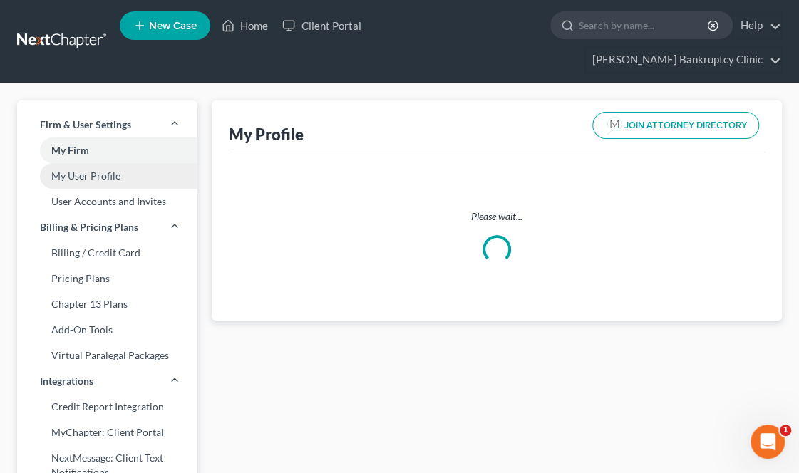
select select "28"
select select "57"
select select "attorney"
select select "0"
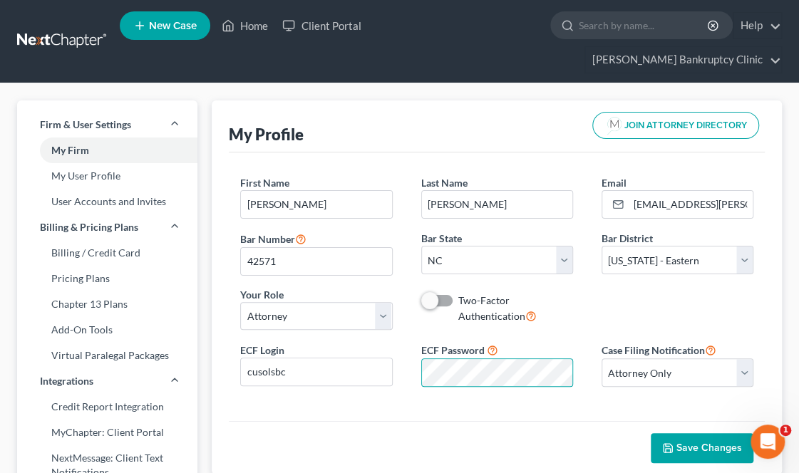
click at [700, 442] on span "Save Changes" at bounding box center [709, 448] width 66 height 12
